Goal: Information Seeking & Learning: Learn about a topic

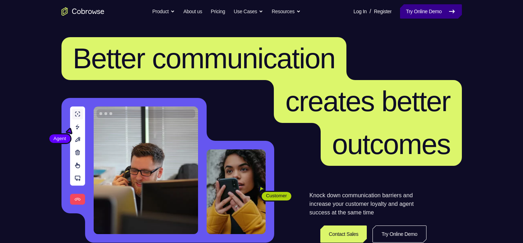
click at [422, 16] on link "Try Online Demo" at bounding box center [430, 11] width 61 height 14
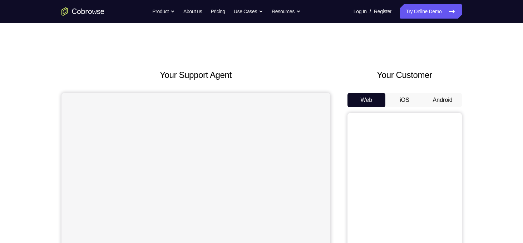
click at [437, 105] on button "Android" at bounding box center [442, 100] width 38 height 14
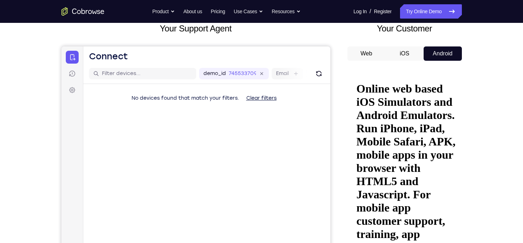
scroll to position [49, 0]
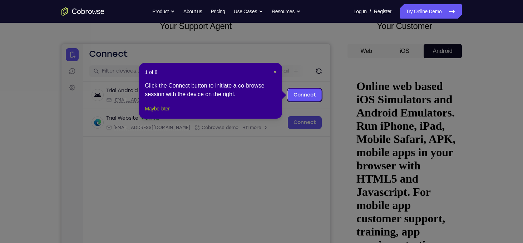
click at [166, 113] on button "Maybe later" at bounding box center [157, 108] width 25 height 9
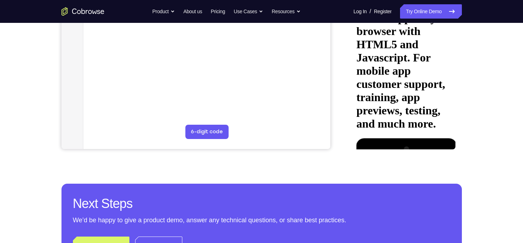
scroll to position [184, 0]
click at [407, 138] on div at bounding box center [401, 238] width 90 height 201
click at [435, 138] on div at bounding box center [401, 238] width 90 height 201
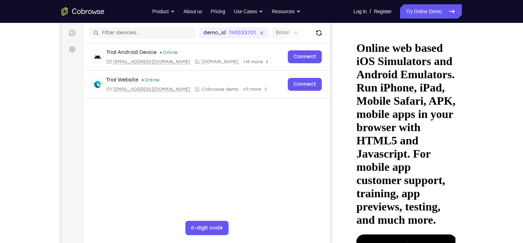
scroll to position [88, 0]
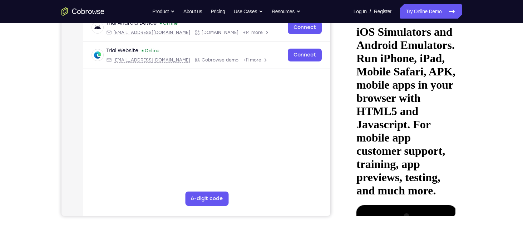
scroll to position [117, 0]
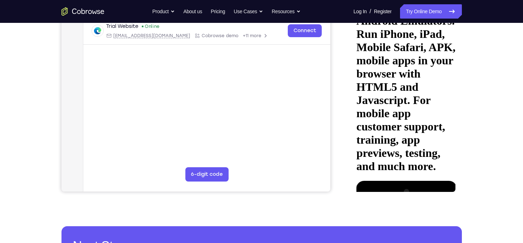
scroll to position [138, 0]
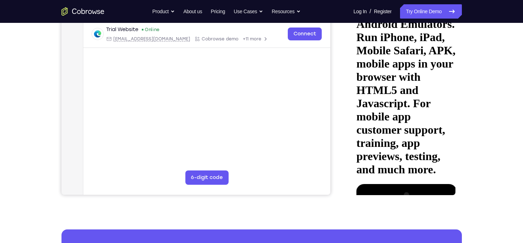
drag, startPoint x: 419, startPoint y: 138, endPoint x: 420, endPoint y: 96, distance: 41.5
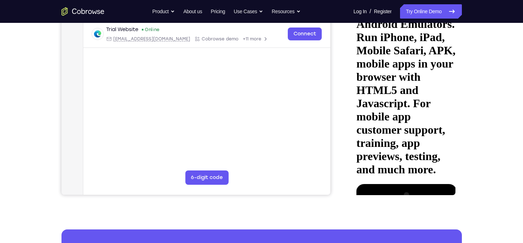
drag, startPoint x: 423, startPoint y: 56, endPoint x: 418, endPoint y: 143, distance: 86.6
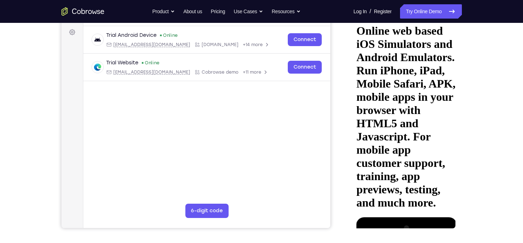
scroll to position [104, 0]
drag, startPoint x: 391, startPoint y: 114, endPoint x: 446, endPoint y: 113, distance: 55.4
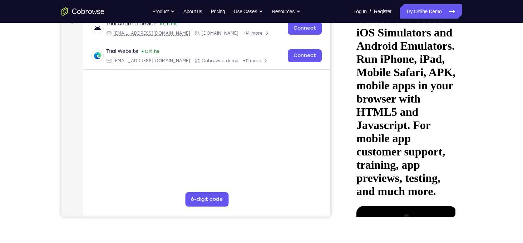
scroll to position [116, 0]
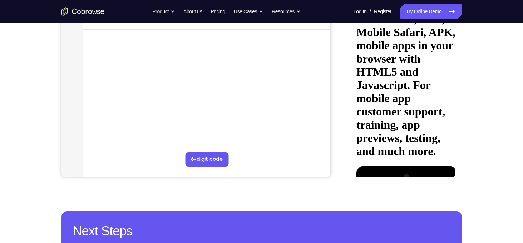
scroll to position [156, 0]
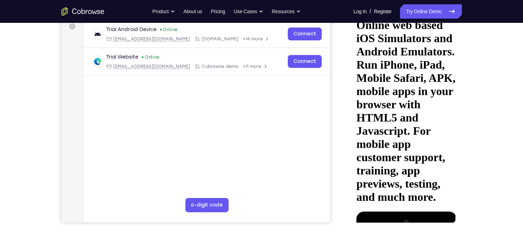
scroll to position [110, 0]
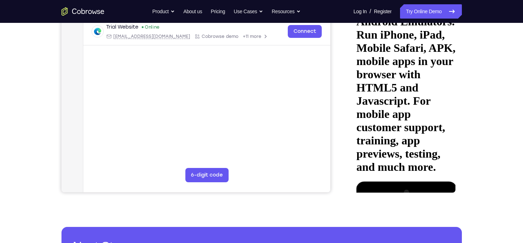
scroll to position [140, 0]
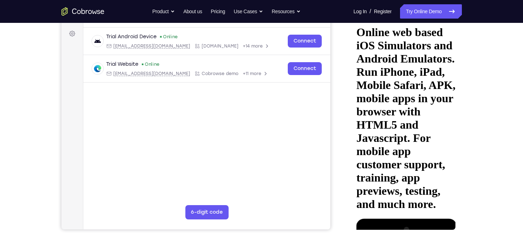
scroll to position [100, 0]
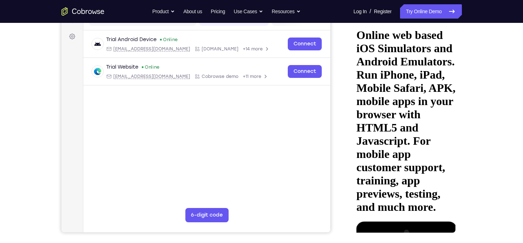
drag, startPoint x: 400, startPoint y: 174, endPoint x: 403, endPoint y: 84, distance: 90.1
drag, startPoint x: 408, startPoint y: 73, endPoint x: 387, endPoint y: 168, distance: 97.2
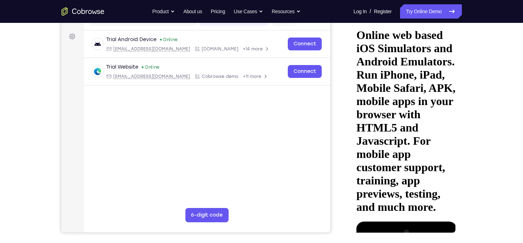
drag, startPoint x: 407, startPoint y: 144, endPoint x: 405, endPoint y: 88, distance: 56.1
drag, startPoint x: 415, startPoint y: 170, endPoint x: 416, endPoint y: 98, distance: 72.2
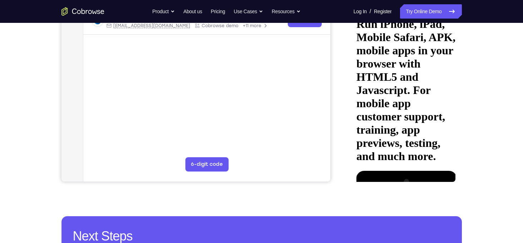
scroll to position [144, 0]
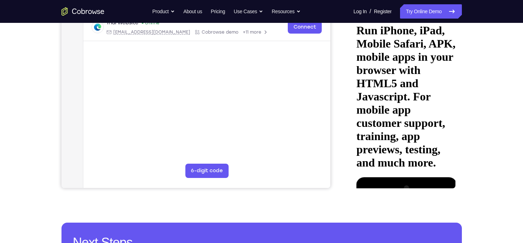
drag, startPoint x: 414, startPoint y: 138, endPoint x: 418, endPoint y: 69, distance: 68.7
drag, startPoint x: 416, startPoint y: 143, endPoint x: 424, endPoint y: 66, distance: 78.0
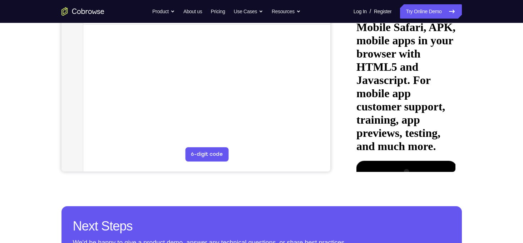
scroll to position [161, 0]
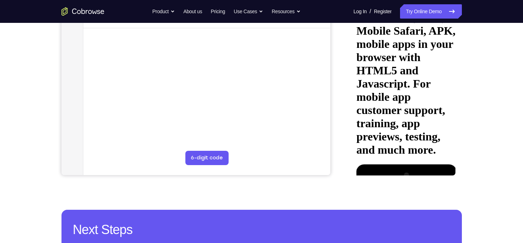
scroll to position [158, 0]
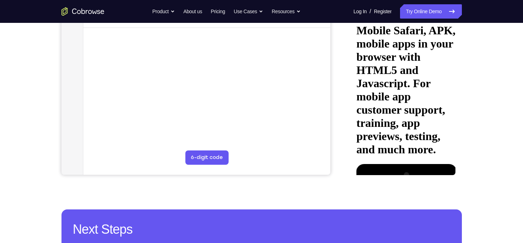
drag, startPoint x: 398, startPoint y: 135, endPoint x: 404, endPoint y: 95, distance: 40.2
drag, startPoint x: 403, startPoint y: 134, endPoint x: 412, endPoint y: 92, distance: 43.2
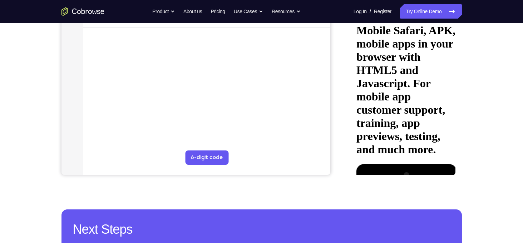
drag, startPoint x: 391, startPoint y: 133, endPoint x: 400, endPoint y: 95, distance: 39.2
drag, startPoint x: 408, startPoint y: 135, endPoint x: 415, endPoint y: 99, distance: 36.4
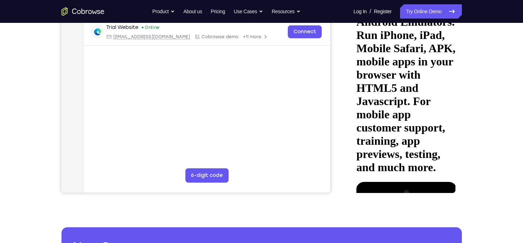
scroll to position [138, 0]
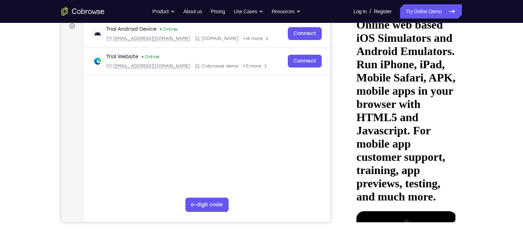
scroll to position [110, 0]
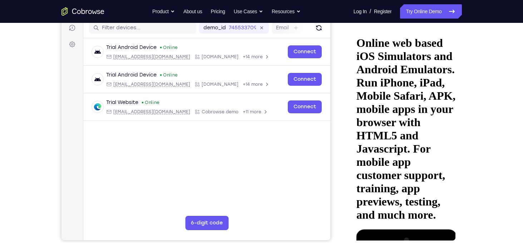
scroll to position [86, 0]
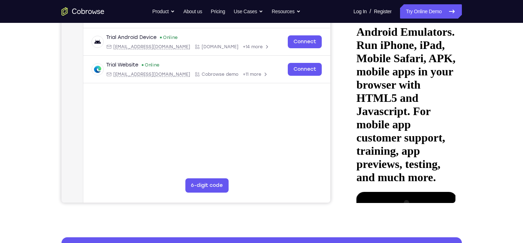
scroll to position [117, 0]
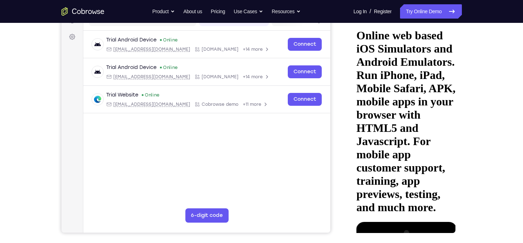
scroll to position [95, 0]
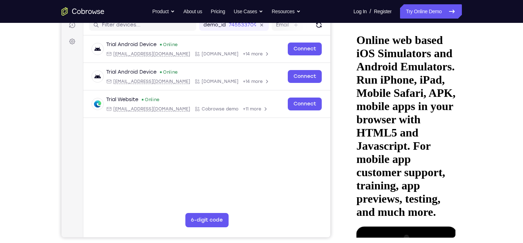
drag, startPoint x: 389, startPoint y: 56, endPoint x: 391, endPoint y: 33, distance: 23.3
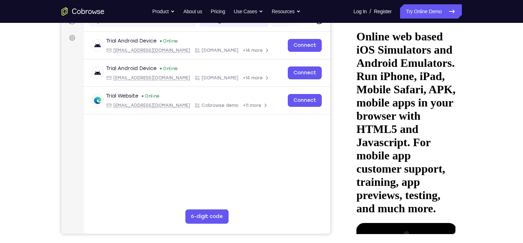
scroll to position [98, 0]
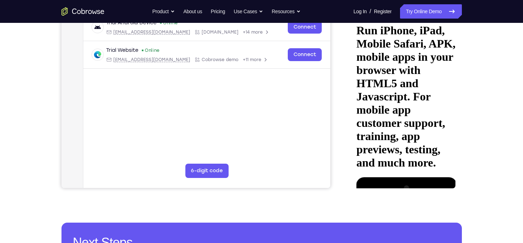
drag, startPoint x: 422, startPoint y: 103, endPoint x: 415, endPoint y: 69, distance: 34.4
drag, startPoint x: 405, startPoint y: 95, endPoint x: 408, endPoint y: 58, distance: 37.2
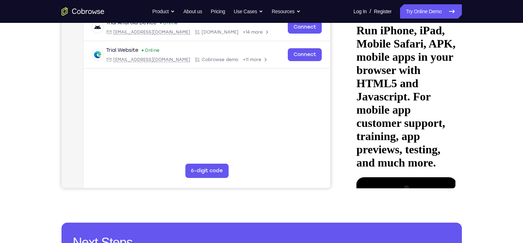
drag, startPoint x: 412, startPoint y: 118, endPoint x: 411, endPoint y: 72, distance: 45.7
drag, startPoint x: 403, startPoint y: 98, endPoint x: 405, endPoint y: 57, distance: 41.5
drag, startPoint x: 400, startPoint y: 111, endPoint x: 403, endPoint y: 72, distance: 38.7
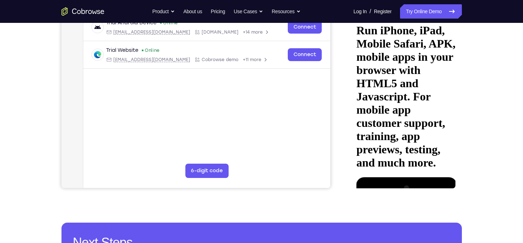
drag, startPoint x: 407, startPoint y: 111, endPoint x: 407, endPoint y: 70, distance: 41.1
drag, startPoint x: 404, startPoint y: 107, endPoint x: 405, endPoint y: 53, distance: 54.0
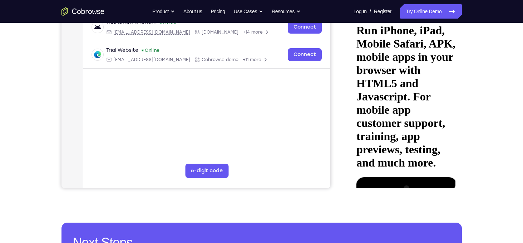
scroll to position [126, 0]
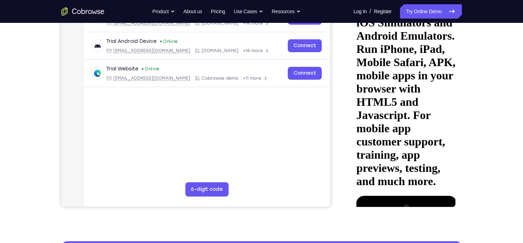
drag, startPoint x: 408, startPoint y: 142, endPoint x: 412, endPoint y: 90, distance: 51.6
drag, startPoint x: 401, startPoint y: 133, endPoint x: 407, endPoint y: 83, distance: 50.8
drag, startPoint x: 397, startPoint y: 137, endPoint x: 403, endPoint y: 93, distance: 44.7
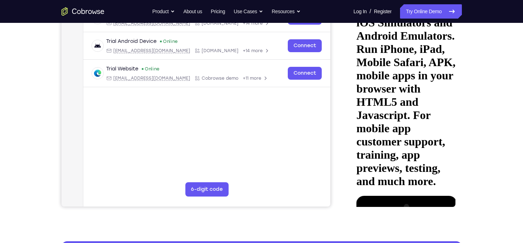
drag, startPoint x: 394, startPoint y: 140, endPoint x: 400, endPoint y: 87, distance: 53.2
drag, startPoint x: 391, startPoint y: 135, endPoint x: 402, endPoint y: 76, distance: 60.0
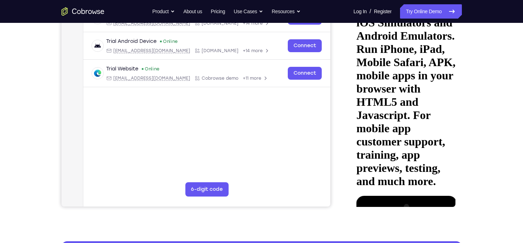
drag, startPoint x: 388, startPoint y: 134, endPoint x: 394, endPoint y: 74, distance: 60.0
drag, startPoint x: 389, startPoint y: 127, endPoint x: 398, endPoint y: 86, distance: 41.7
drag, startPoint x: 395, startPoint y: 132, endPoint x: 406, endPoint y: 73, distance: 59.9
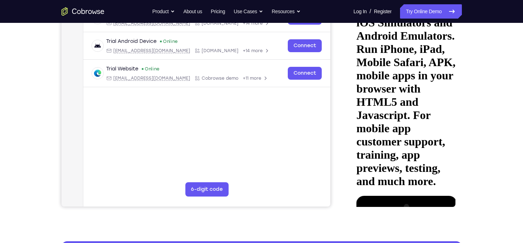
drag, startPoint x: 391, startPoint y: 141, endPoint x: 400, endPoint y: 82, distance: 59.3
drag, startPoint x: 391, startPoint y: 132, endPoint x: 395, endPoint y: 69, distance: 63.0
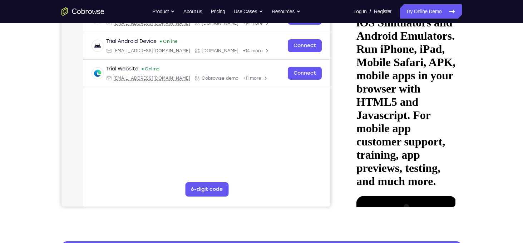
drag, startPoint x: 382, startPoint y: 147, endPoint x: 393, endPoint y: 96, distance: 51.8
drag, startPoint x: 384, startPoint y: 144, endPoint x: 398, endPoint y: 81, distance: 64.3
drag, startPoint x: 394, startPoint y: 134, endPoint x: 398, endPoint y: 96, distance: 38.4
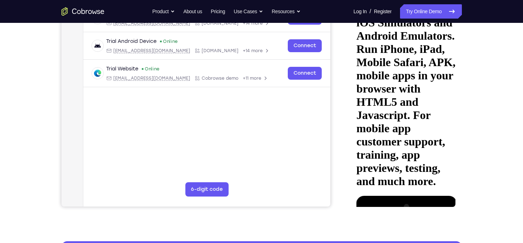
drag, startPoint x: 393, startPoint y: 128, endPoint x: 400, endPoint y: 96, distance: 32.9
drag, startPoint x: 394, startPoint y: 136, endPoint x: 400, endPoint y: 100, distance: 36.3
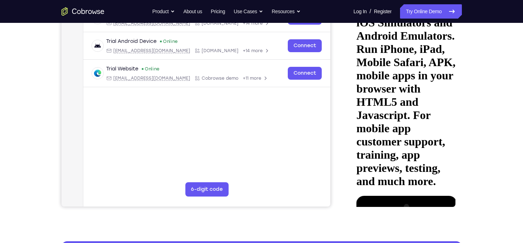
drag, startPoint x: 391, startPoint y: 142, endPoint x: 400, endPoint y: 100, distance: 42.7
drag, startPoint x: 390, startPoint y: 133, endPoint x: 404, endPoint y: 71, distance: 63.6
drag, startPoint x: 388, startPoint y: 119, endPoint x: 399, endPoint y: 75, distance: 46.1
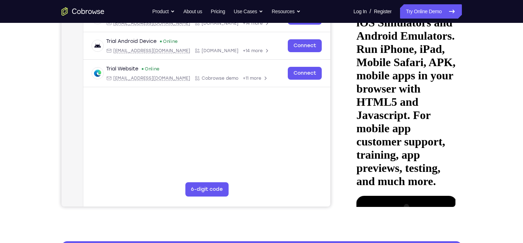
drag, startPoint x: 408, startPoint y: 133, endPoint x: 412, endPoint y: 80, distance: 52.7
drag, startPoint x: 398, startPoint y: 128, endPoint x: 403, endPoint y: 90, distance: 39.0
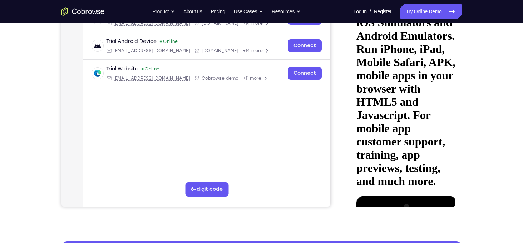
drag, startPoint x: 402, startPoint y: 141, endPoint x: 408, endPoint y: 71, distance: 70.6
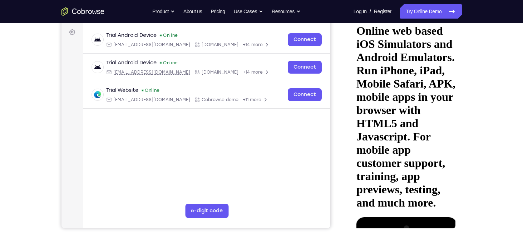
scroll to position [104, 0]
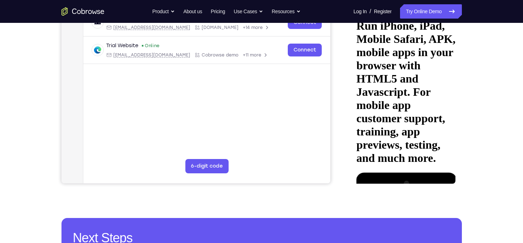
scroll to position [149, 0]
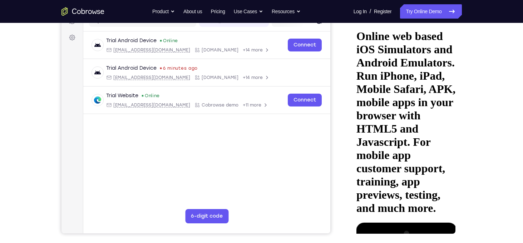
scroll to position [95, 0]
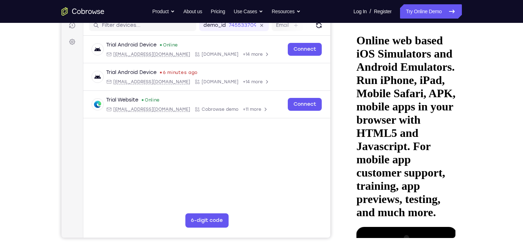
drag, startPoint x: 420, startPoint y: 178, endPoint x: 419, endPoint y: 139, distance: 39.0
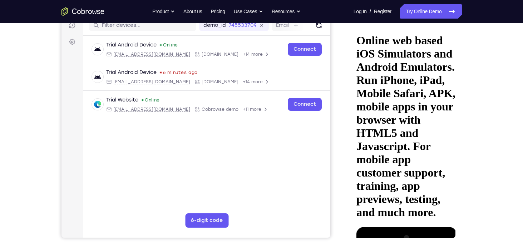
drag, startPoint x: 415, startPoint y: 84, endPoint x: 449, endPoint y: 243, distance: 162.7
click at [449, 243] on html "Online web based iOS Simulators and Android Emulators. Run iPhone, iPad, Mobile…" at bounding box center [404, 134] width 102 height 220
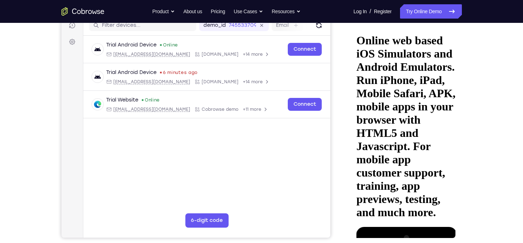
drag, startPoint x: 419, startPoint y: 119, endPoint x: 430, endPoint y: 186, distance: 68.0
drag, startPoint x: 417, startPoint y: 109, endPoint x: 412, endPoint y: 189, distance: 80.5
drag, startPoint x: 423, startPoint y: 106, endPoint x: 420, endPoint y: 165, distance: 58.6
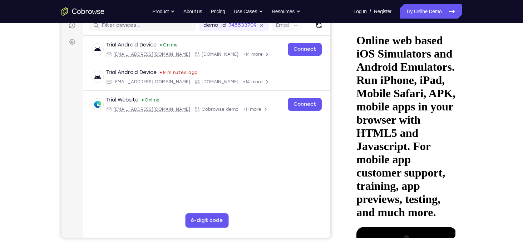
drag, startPoint x: 420, startPoint y: 165, endPoint x: 422, endPoint y: 100, distance: 65.4
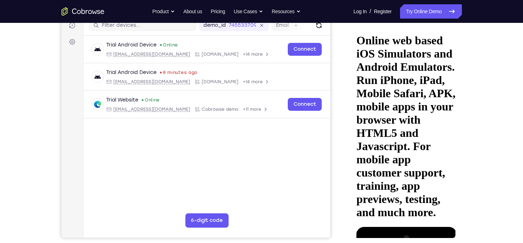
drag, startPoint x: 382, startPoint y: 96, endPoint x: 445, endPoint y: 91, distance: 63.1
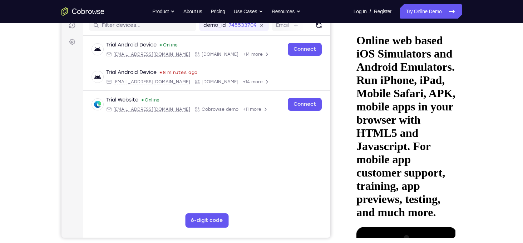
drag, startPoint x: 415, startPoint y: 83, endPoint x: 408, endPoint y: 181, distance: 98.5
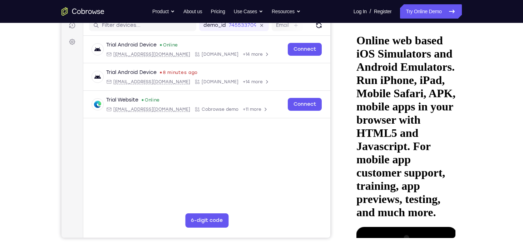
drag, startPoint x: 434, startPoint y: 76, endPoint x: 392, endPoint y: 75, distance: 42.5
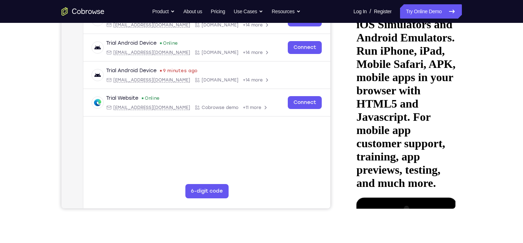
scroll to position [124, 0]
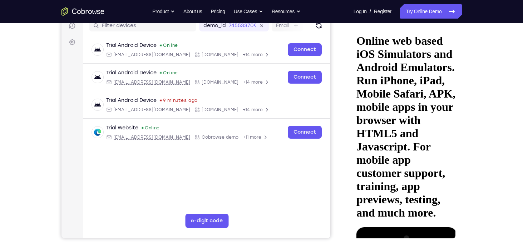
scroll to position [90, 0]
